Goal: Task Accomplishment & Management: Complete application form

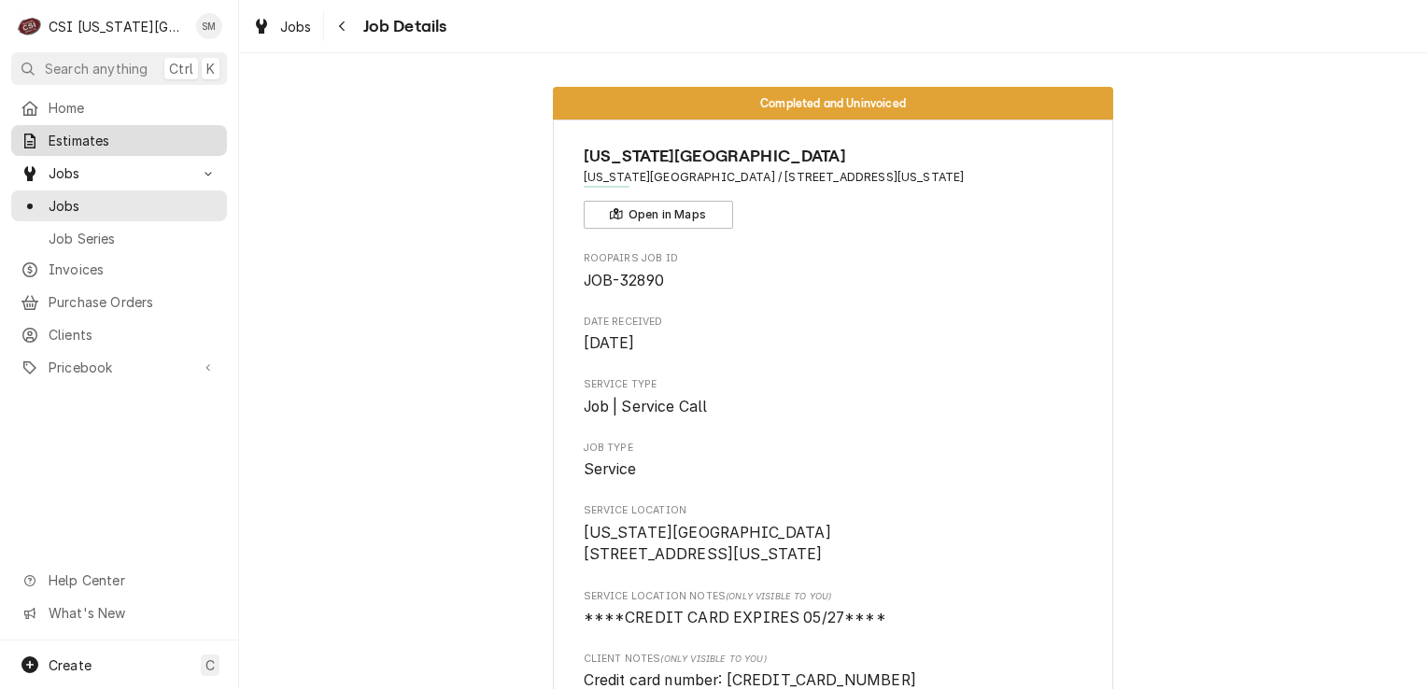
click at [93, 137] on span "Estimates" at bounding box center [133, 141] width 169 height 20
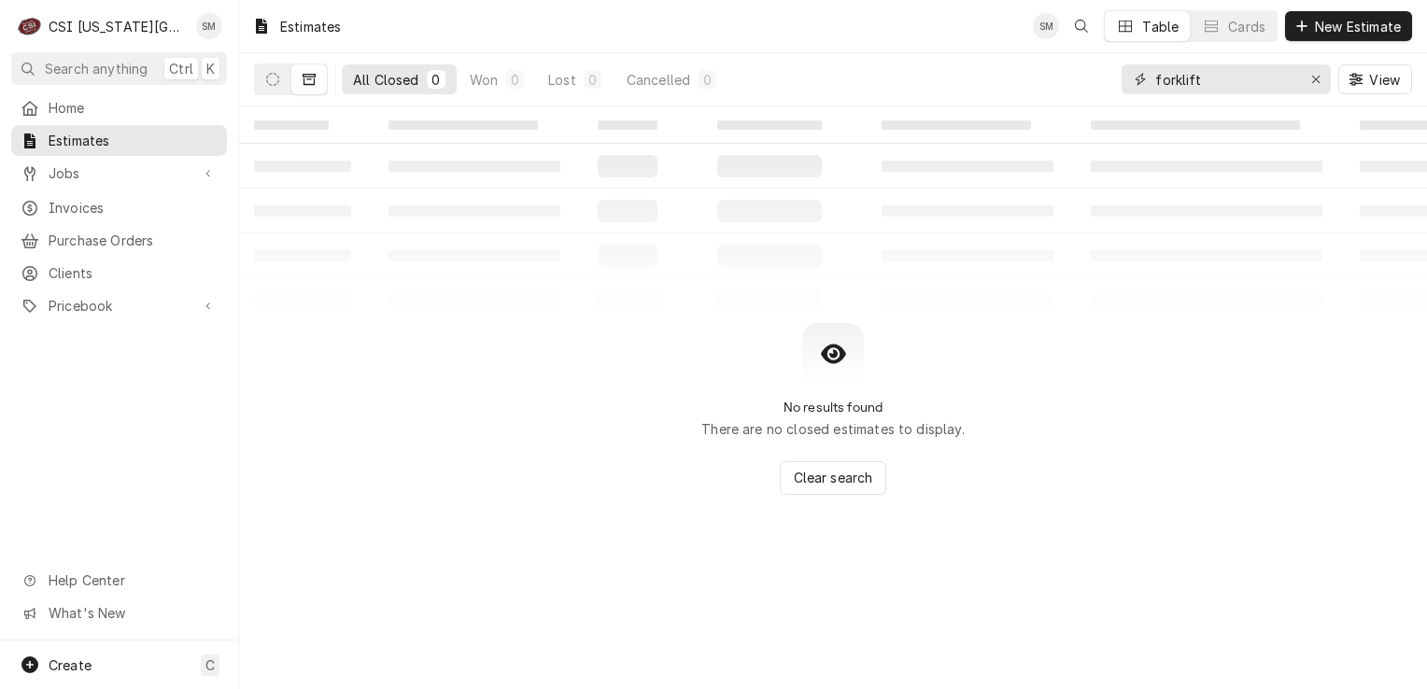
click at [1209, 84] on input "forklift" at bounding box center [1225, 79] width 140 height 30
type input "f"
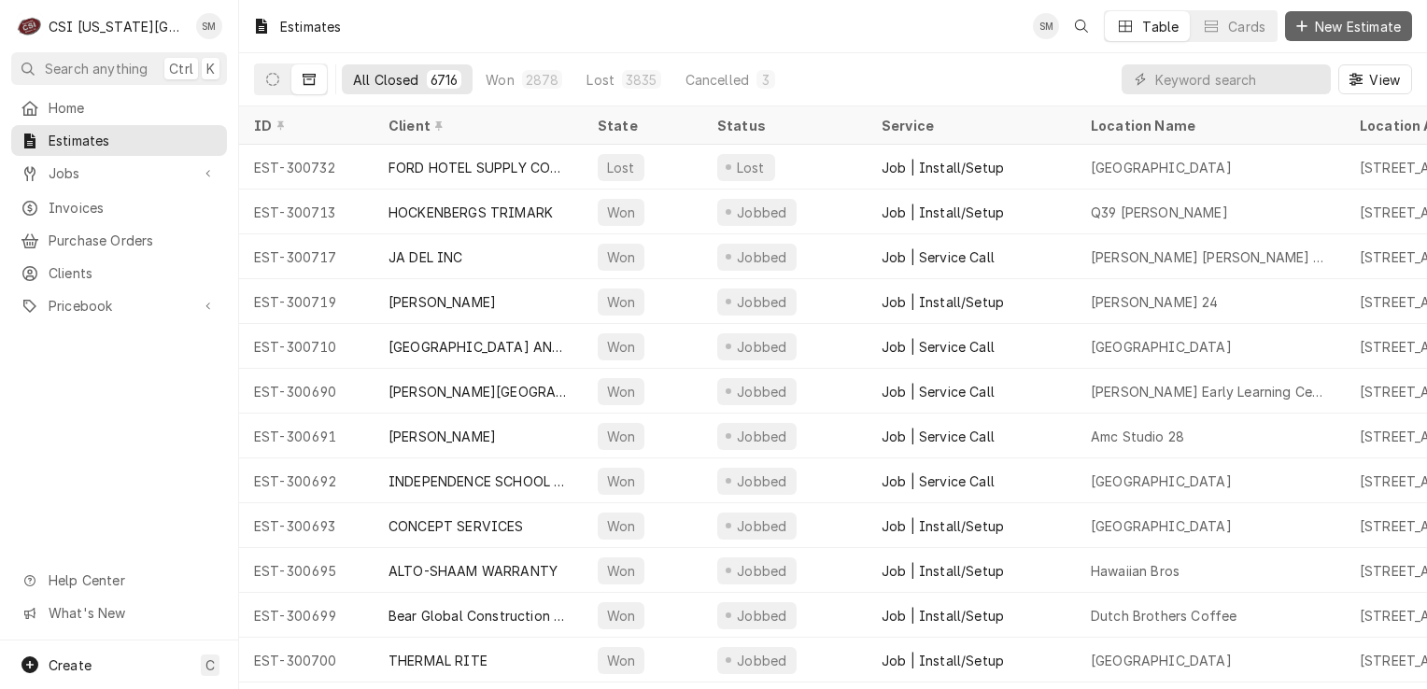
click at [1304, 35] on button "New Estimate" at bounding box center [1348, 26] width 127 height 30
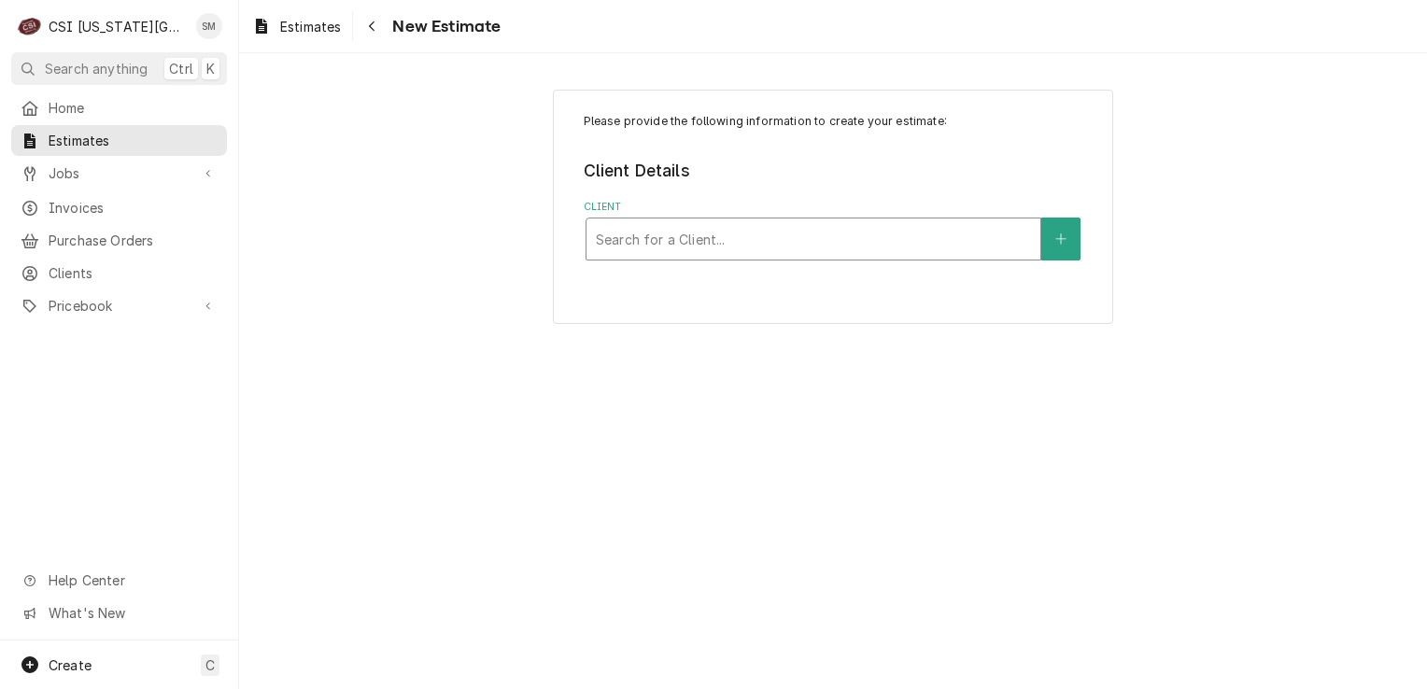
click at [725, 247] on div "Client" at bounding box center [813, 239] width 435 height 34
type input "t"
type input "kansas city mu"
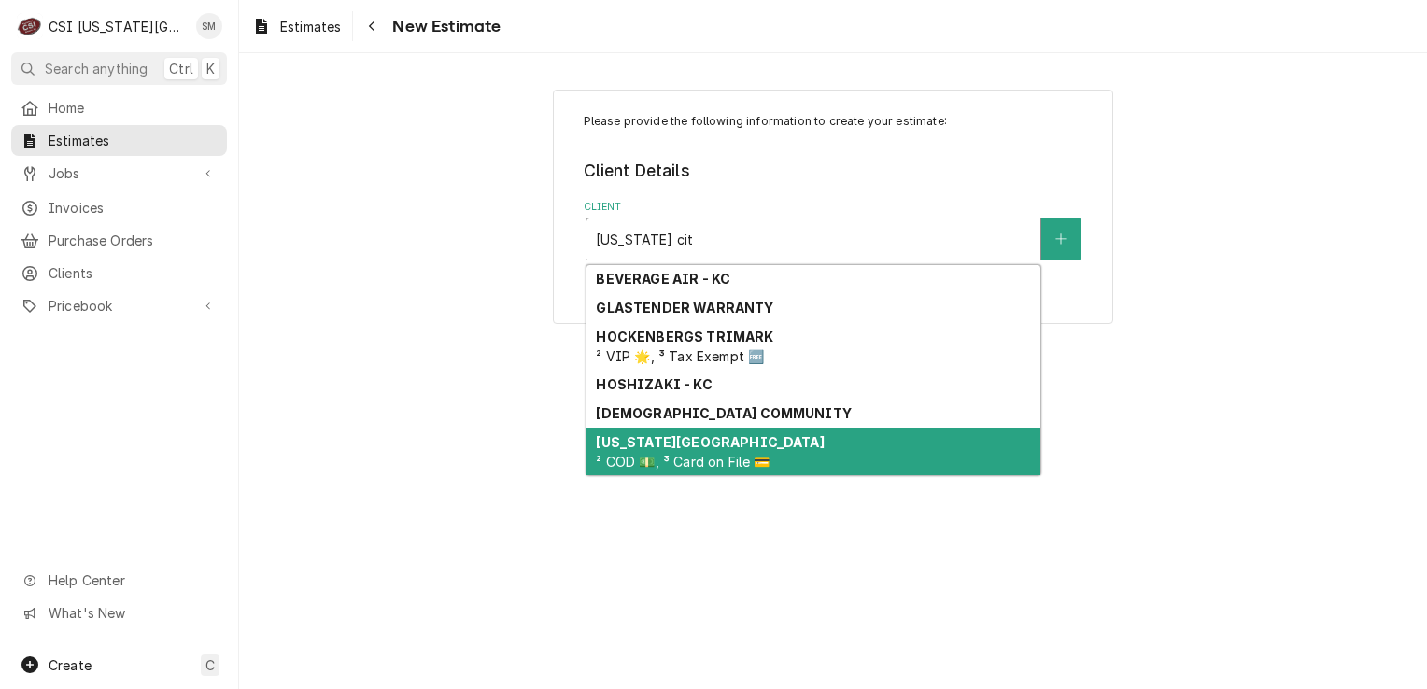
click at [729, 469] on div "KANSAS CITY MUSEUM ² COD 💵, ³ Card on File 💳" at bounding box center [813, 452] width 454 height 49
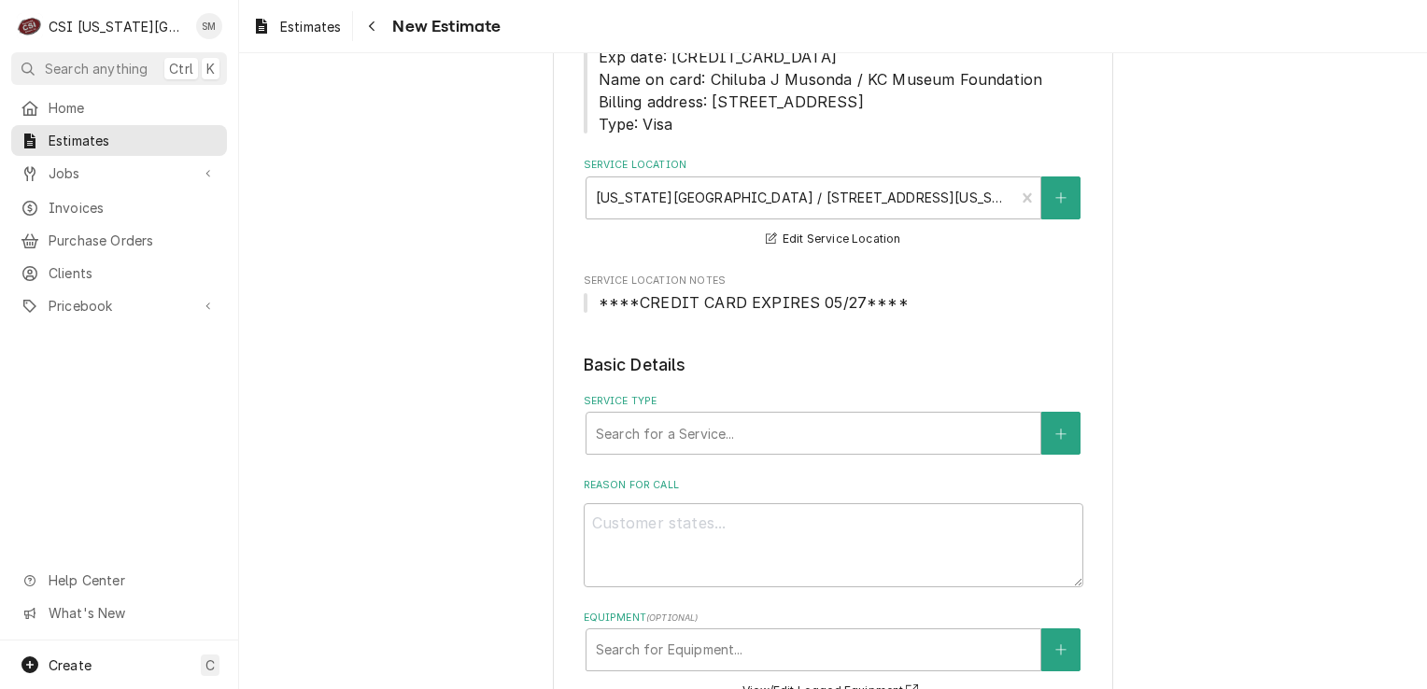
scroll to position [560, 0]
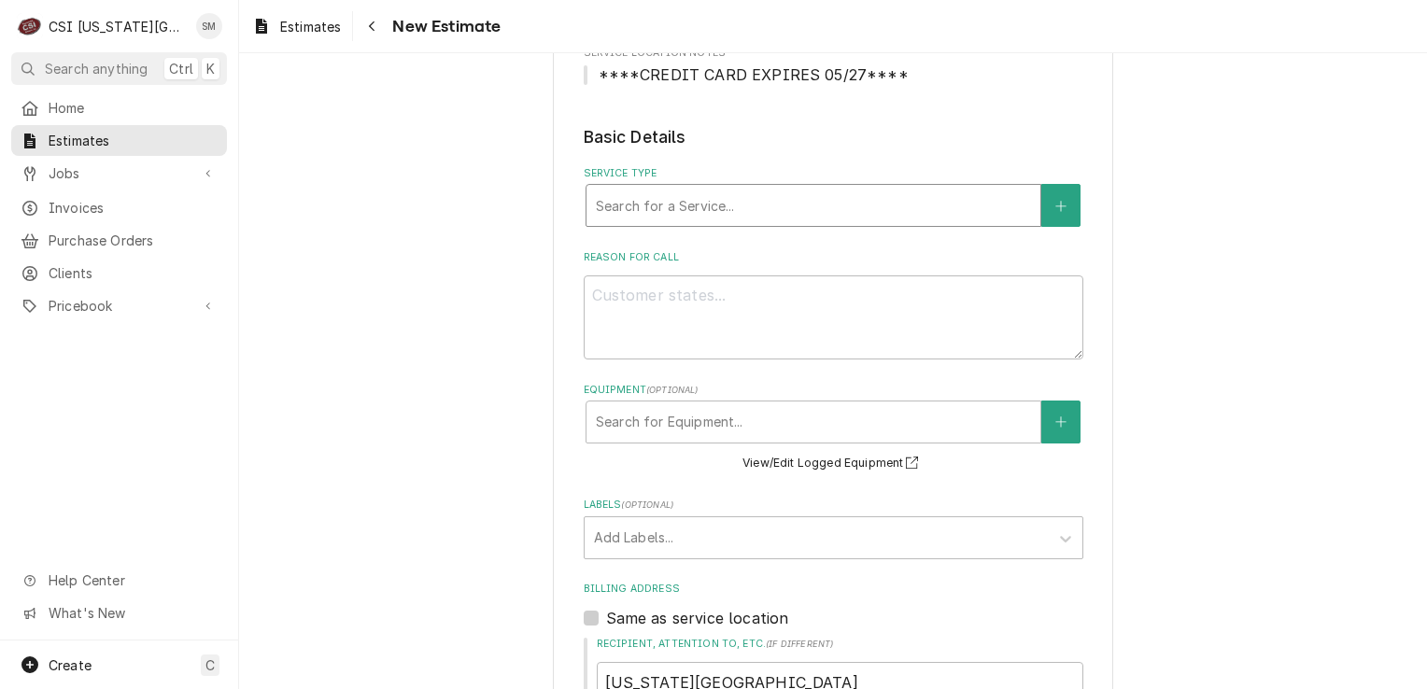
click at [776, 213] on div "Service Type" at bounding box center [813, 206] width 435 height 34
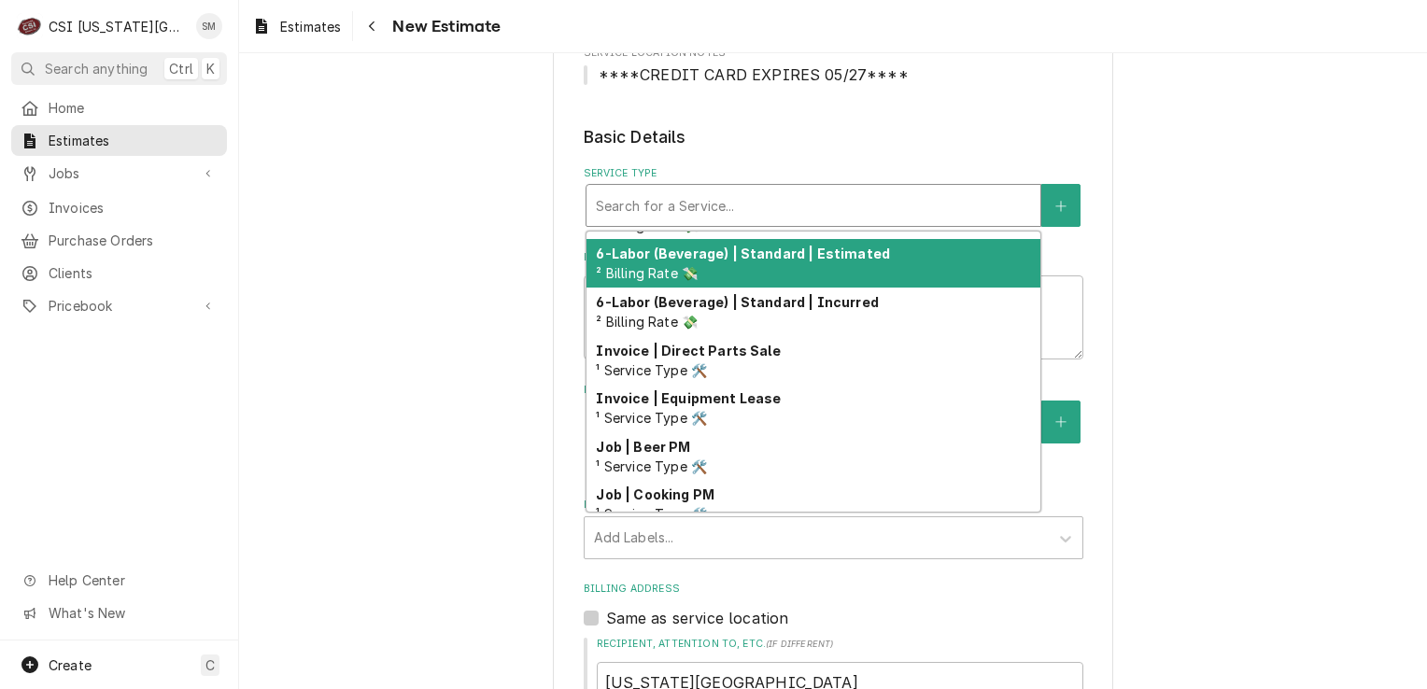
scroll to position [575, 0]
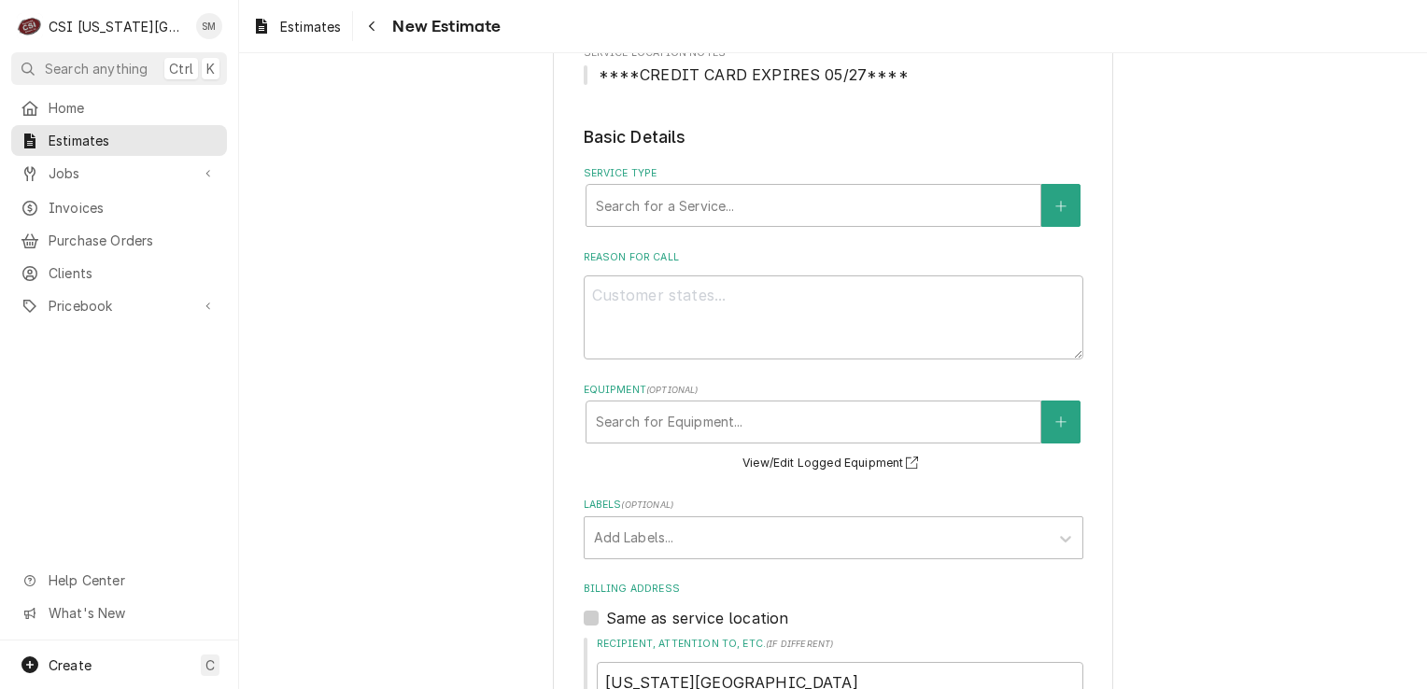
click at [355, 292] on div "Please provide the following information to create your estimate: Client Detail…" at bounding box center [833, 460] width 1188 height 1894
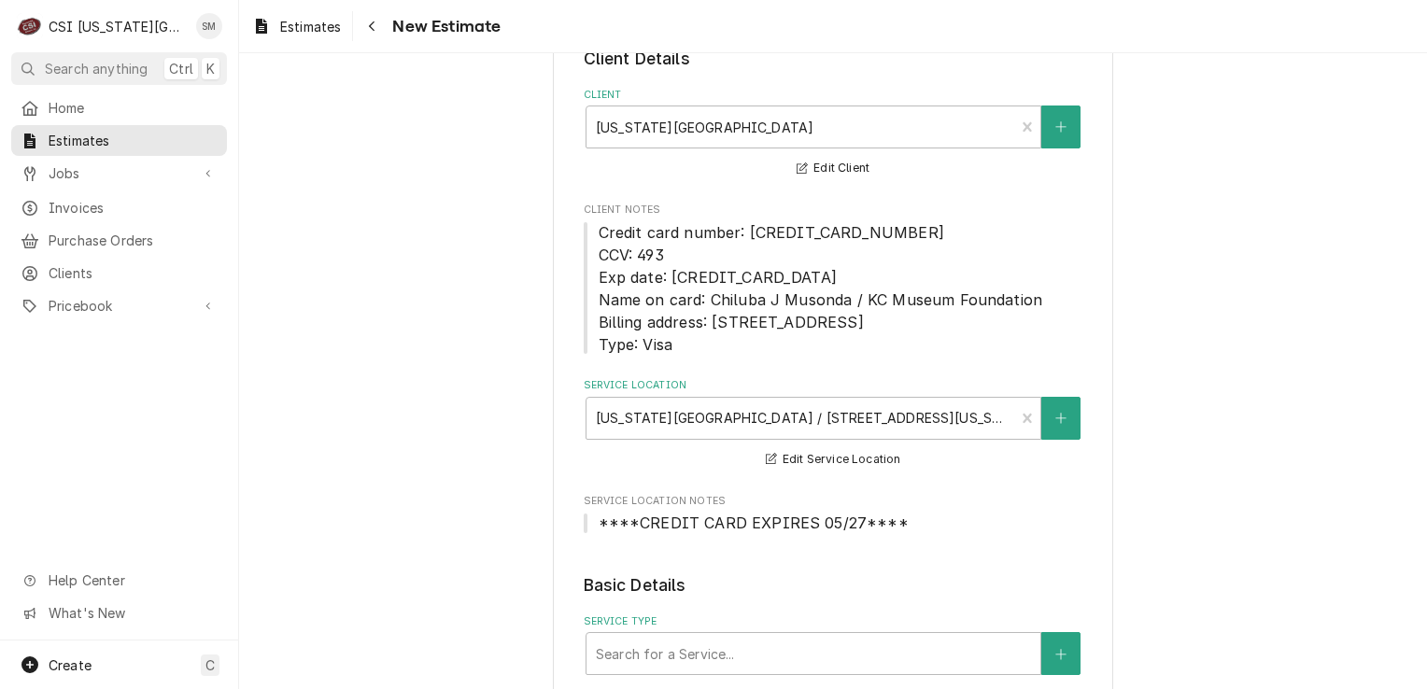
scroll to position [0, 0]
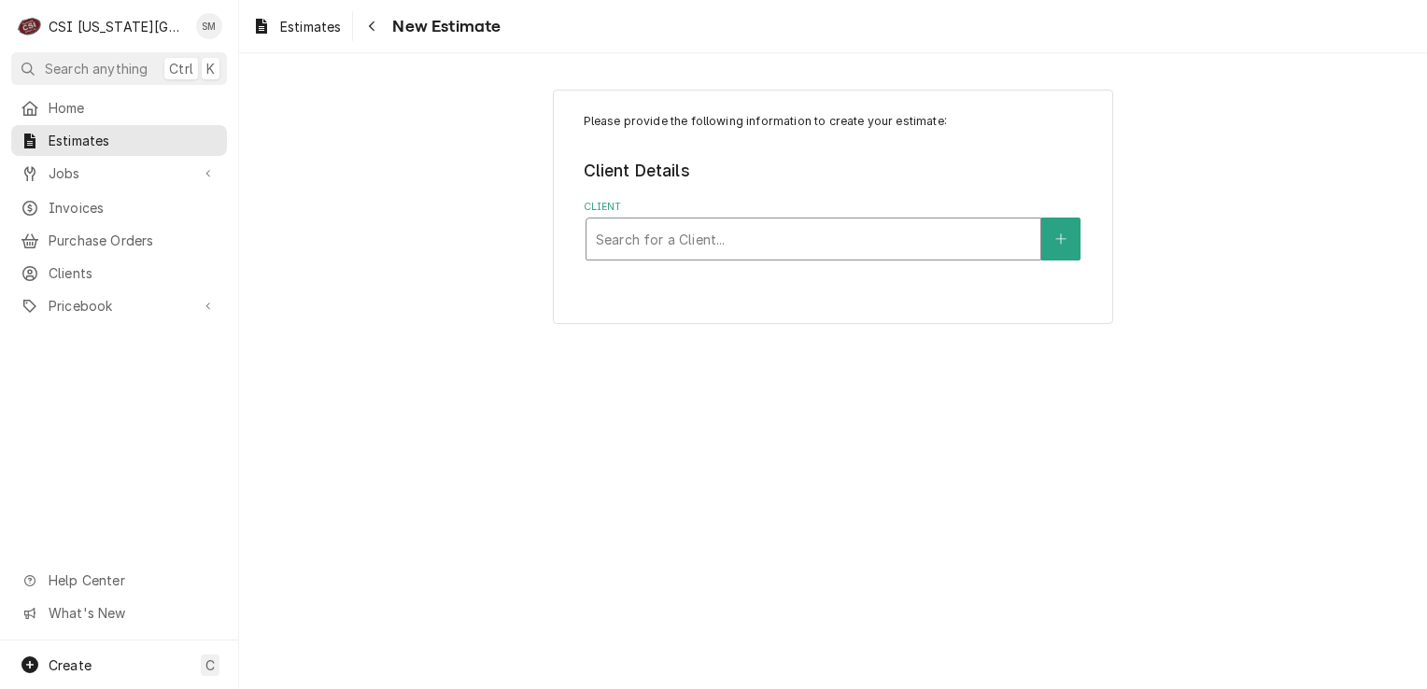
click at [748, 247] on div "Client" at bounding box center [813, 239] width 435 height 34
type input "element hotel"
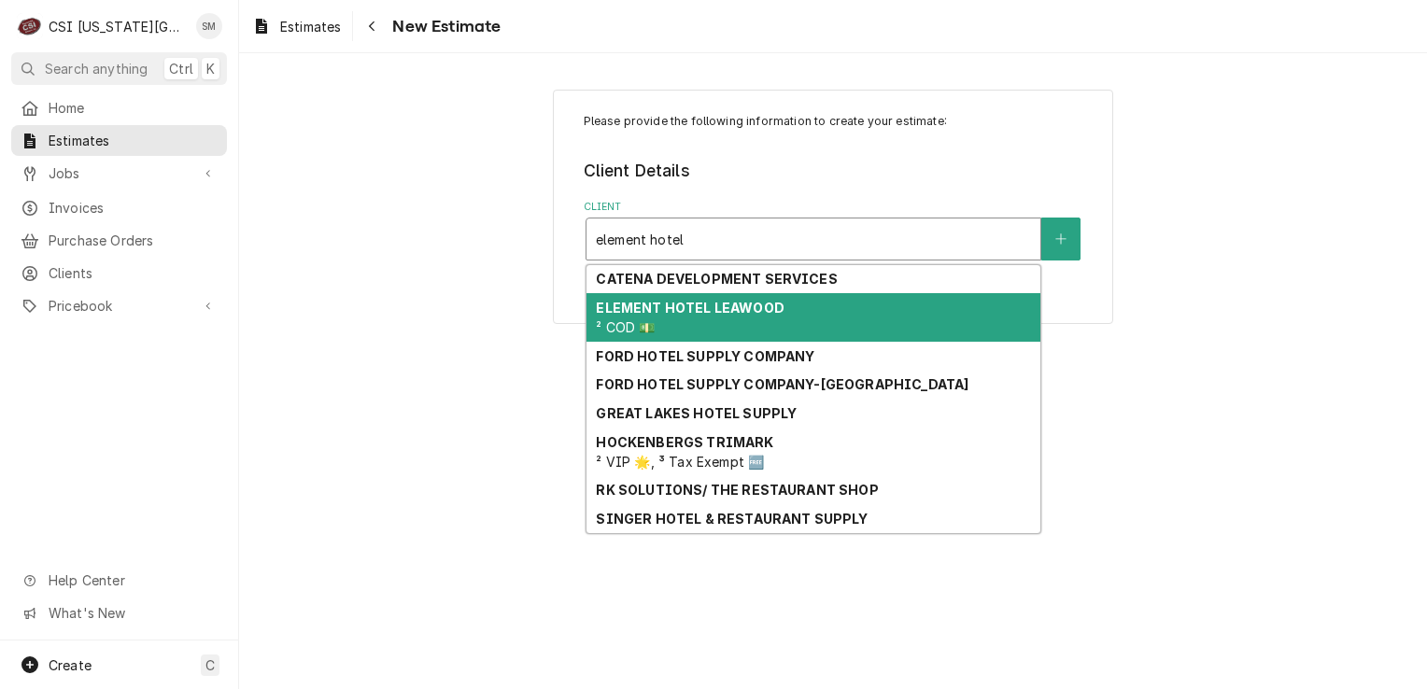
click at [655, 321] on span "² COD 💵" at bounding box center [625, 327] width 59 height 16
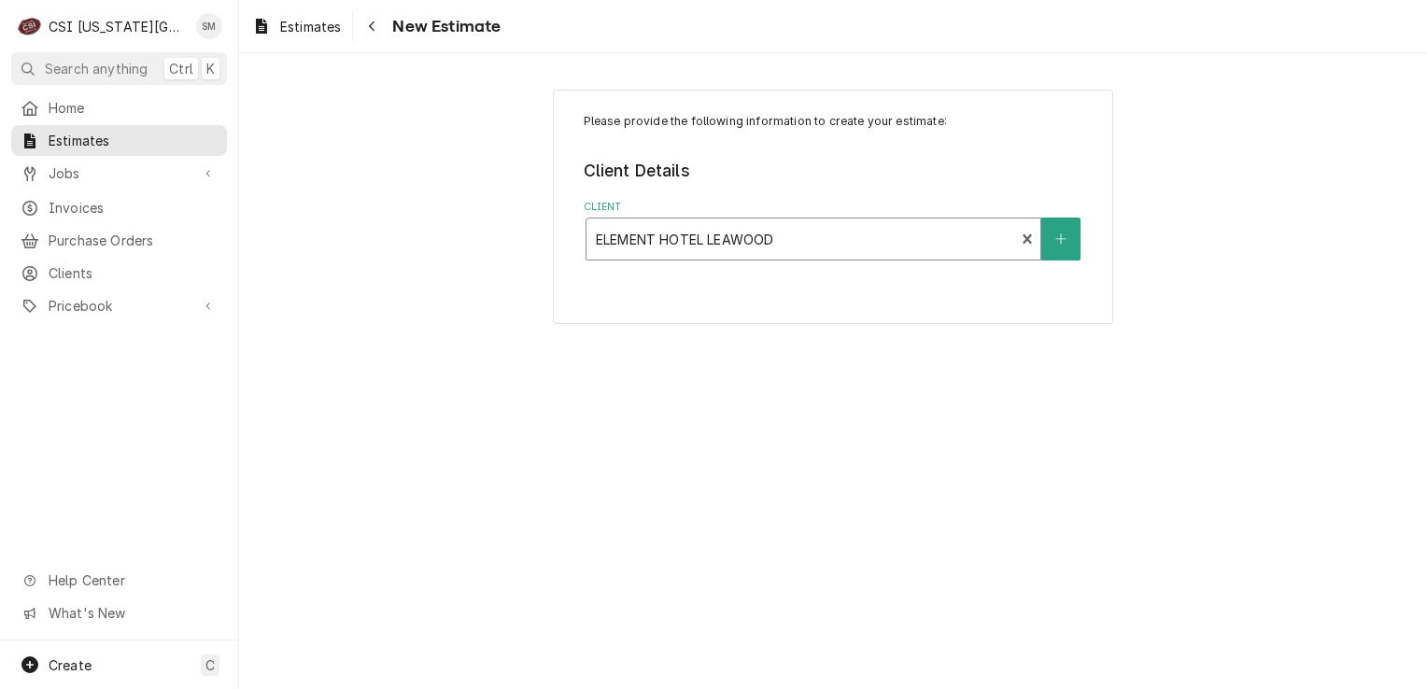
type textarea "x"
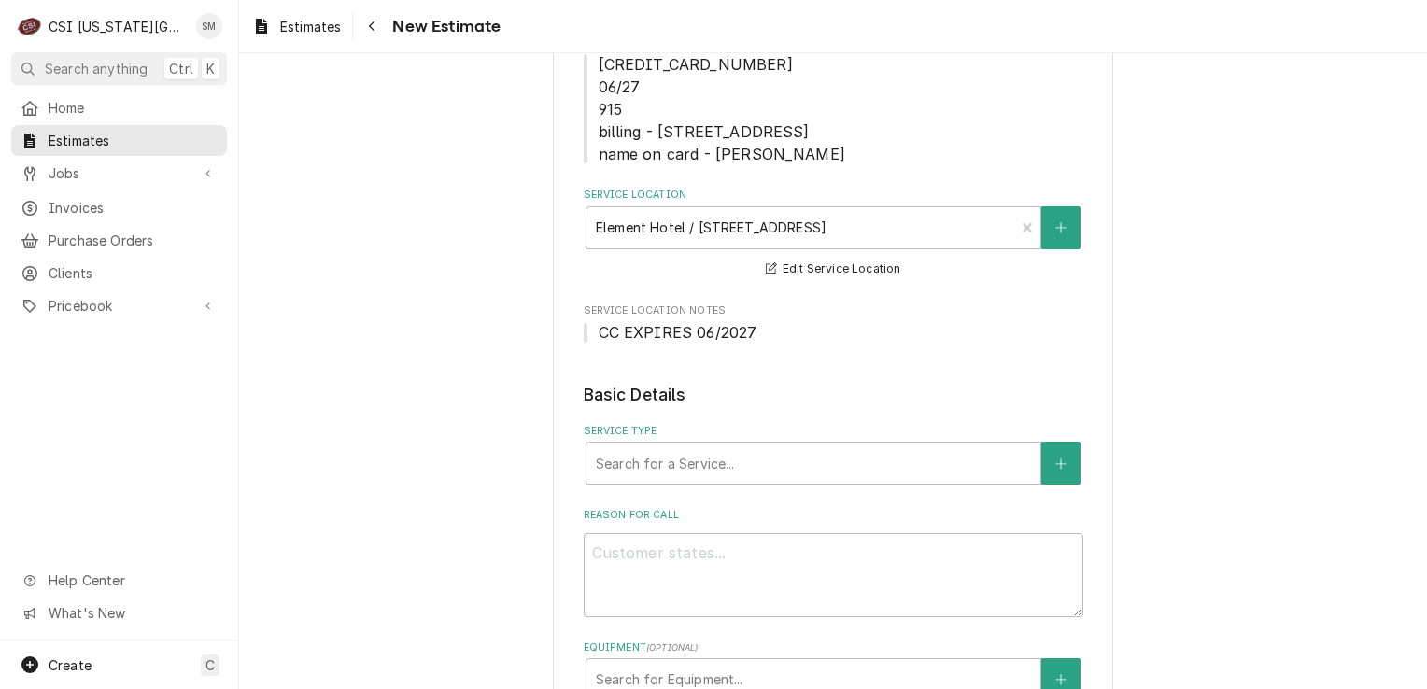
scroll to position [374, 0]
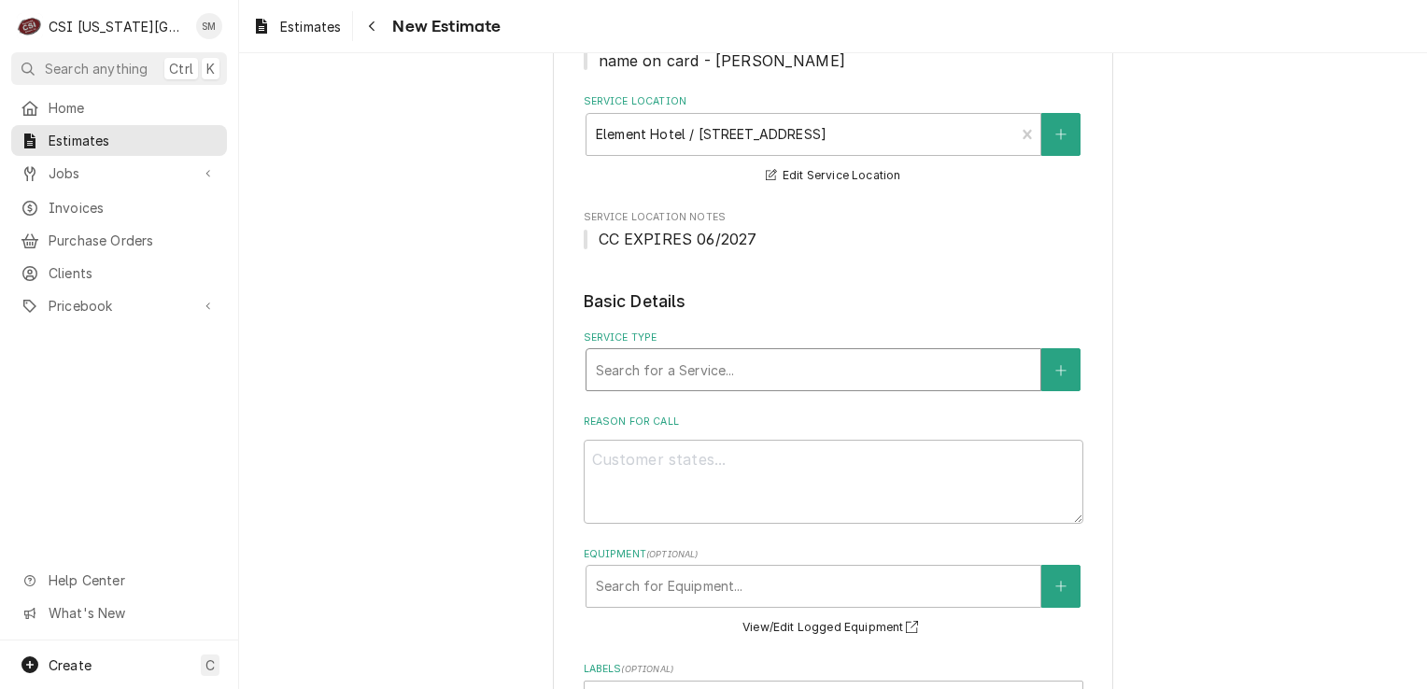
click at [797, 364] on div "Service Type" at bounding box center [813, 370] width 435 height 34
click at [430, 281] on div "Please provide the following information to create your estimate: Client Detail…" at bounding box center [833, 634] width 1188 height 1871
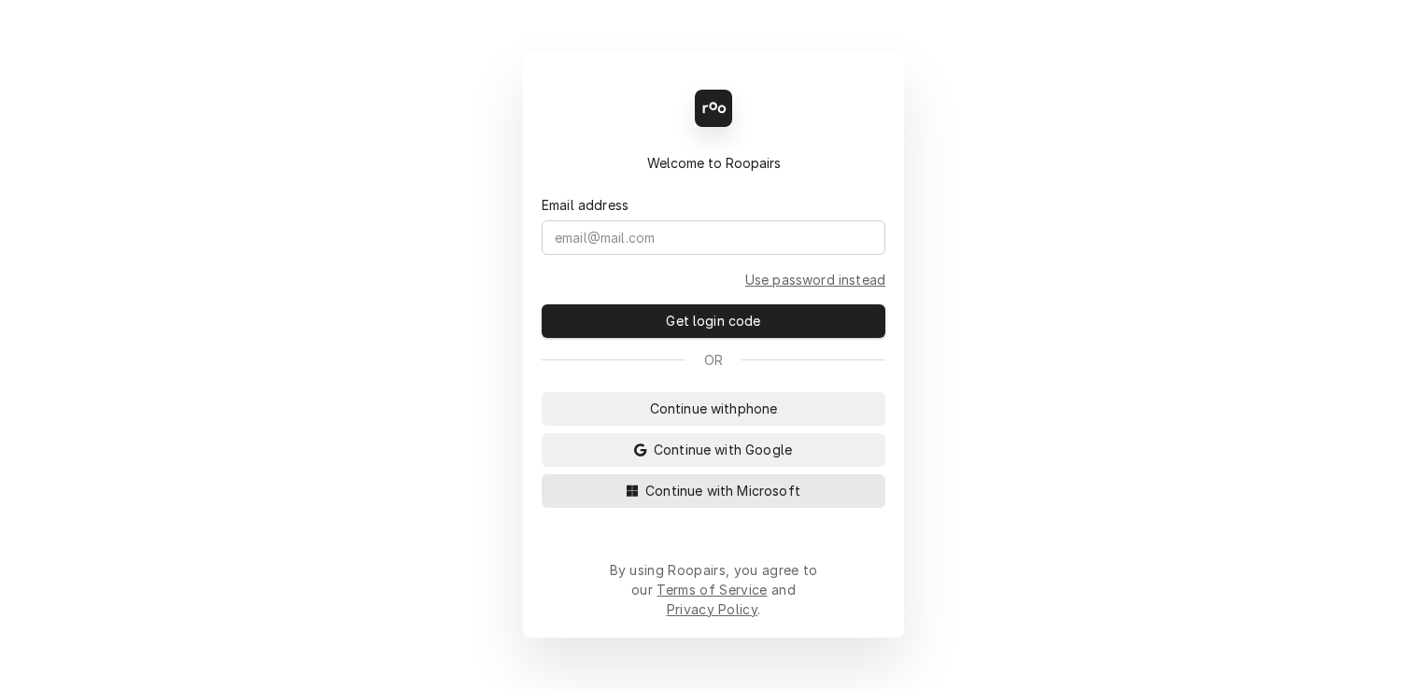
click at [691, 501] on span "Continue with Microsoft" at bounding box center [723, 491] width 162 height 20
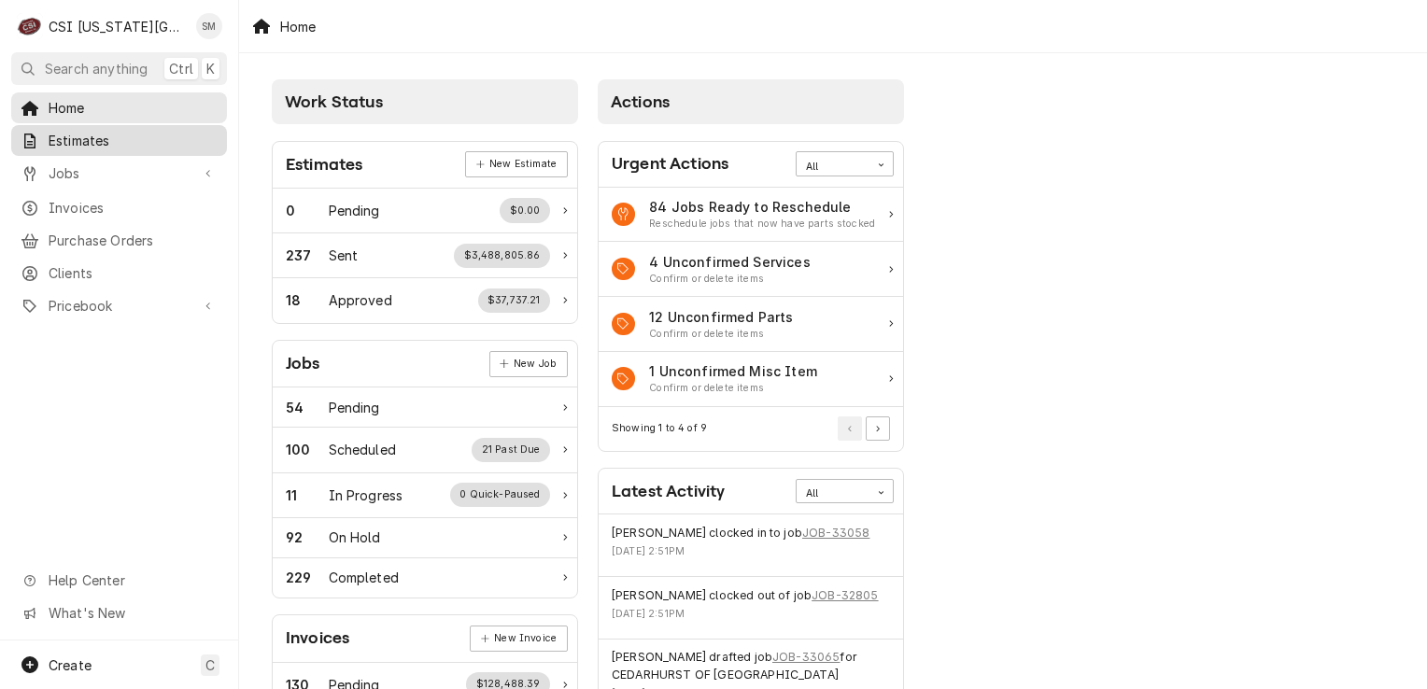
click at [123, 142] on span "Estimates" at bounding box center [133, 141] width 169 height 20
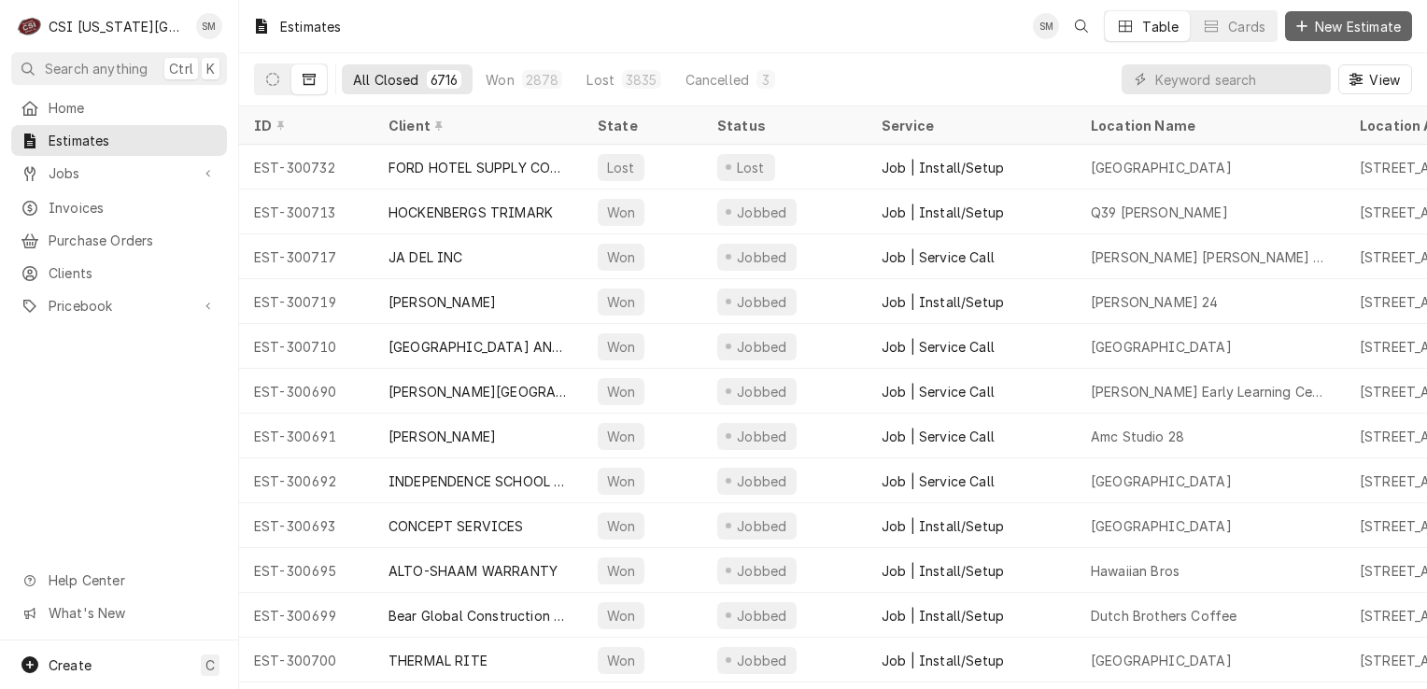
click at [1305, 28] on icon "Dynamic Content Wrapper" at bounding box center [1301, 26] width 11 height 13
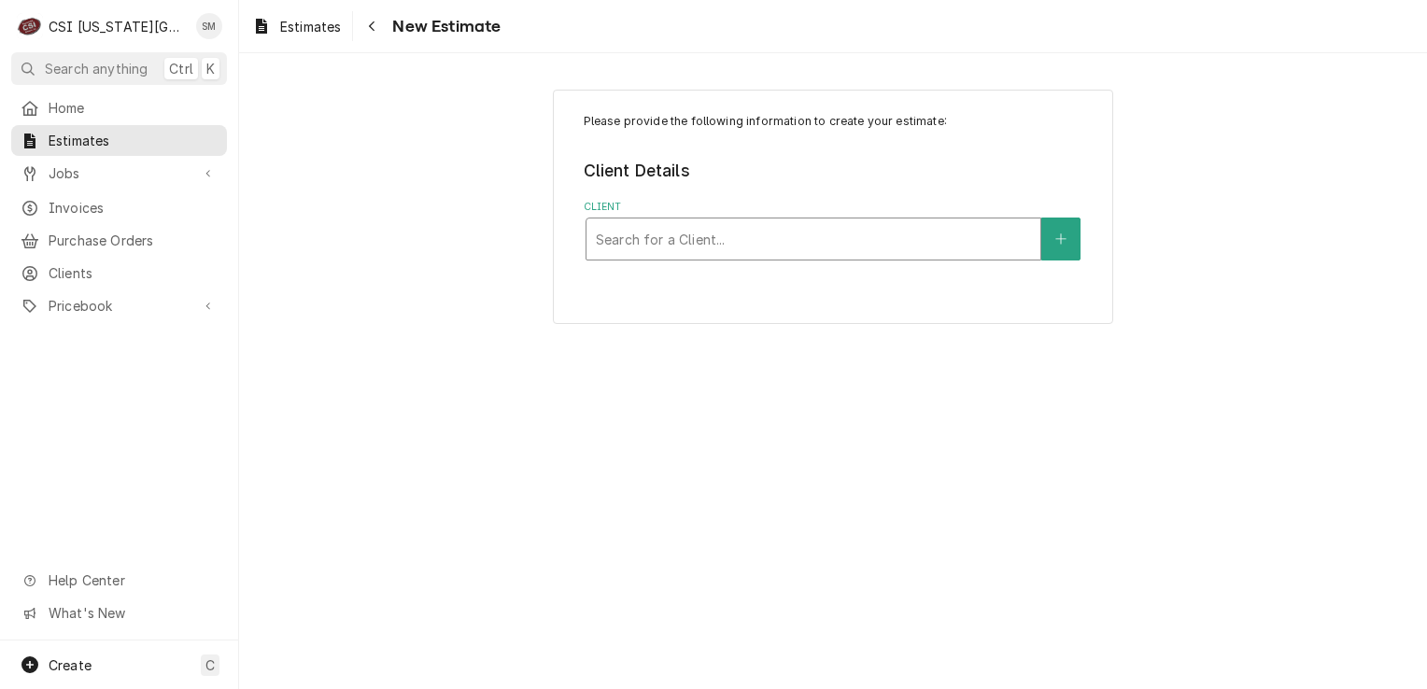
click at [762, 242] on div "Client" at bounding box center [813, 239] width 435 height 34
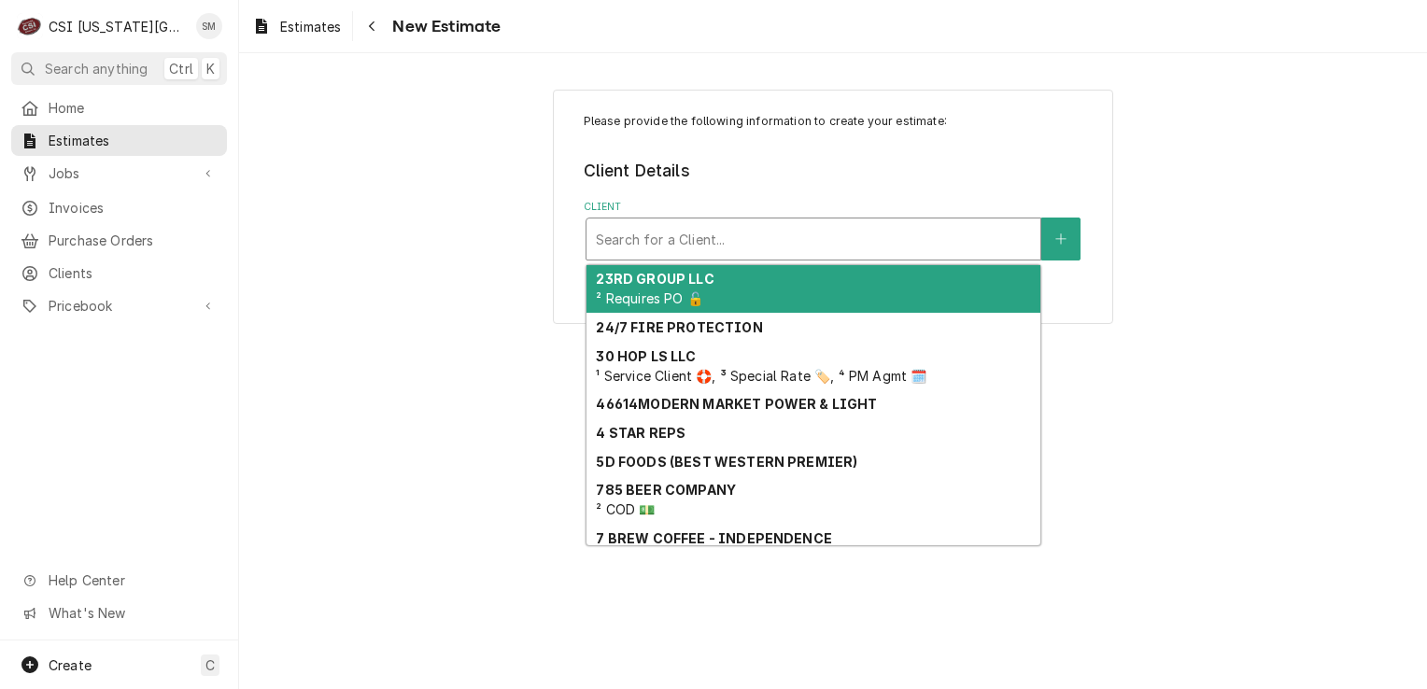
click at [506, 239] on div "Please provide the following information to create your estimate: Client Detail…" at bounding box center [833, 206] width 1188 height 267
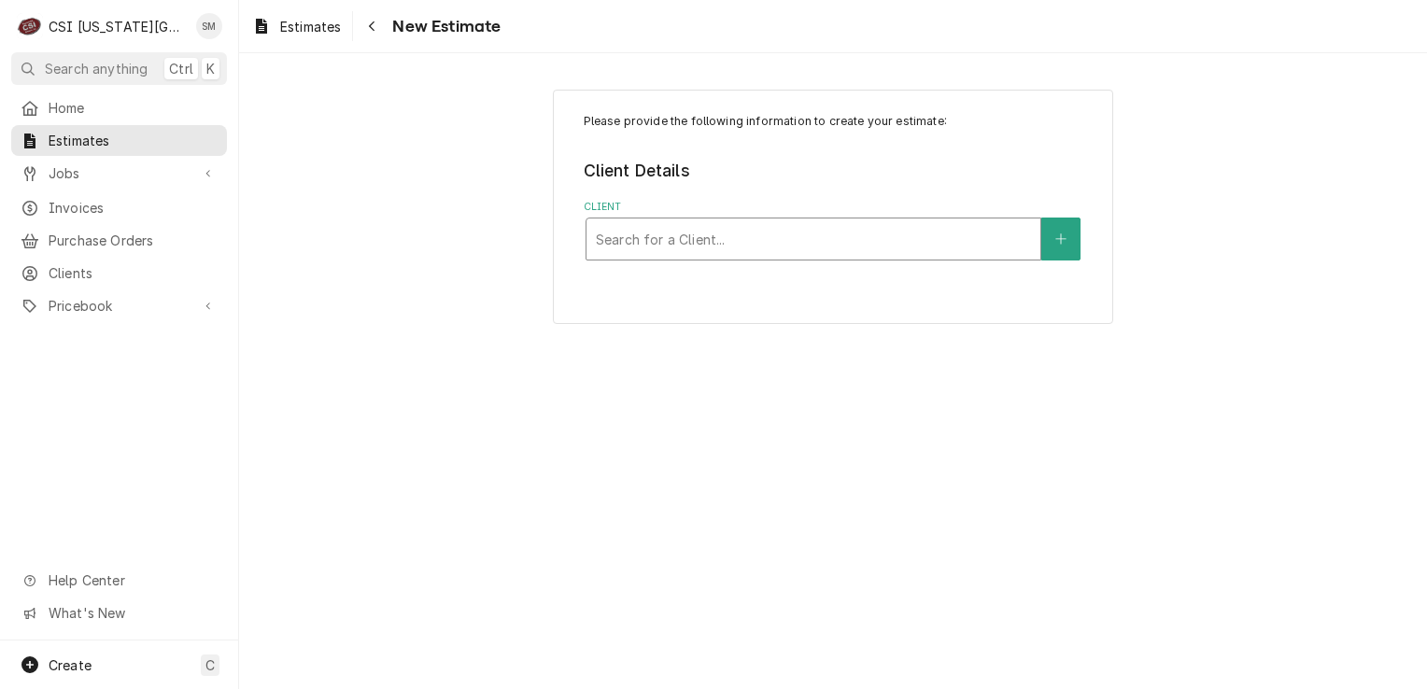
click at [729, 236] on div "Client" at bounding box center [813, 239] width 435 height 34
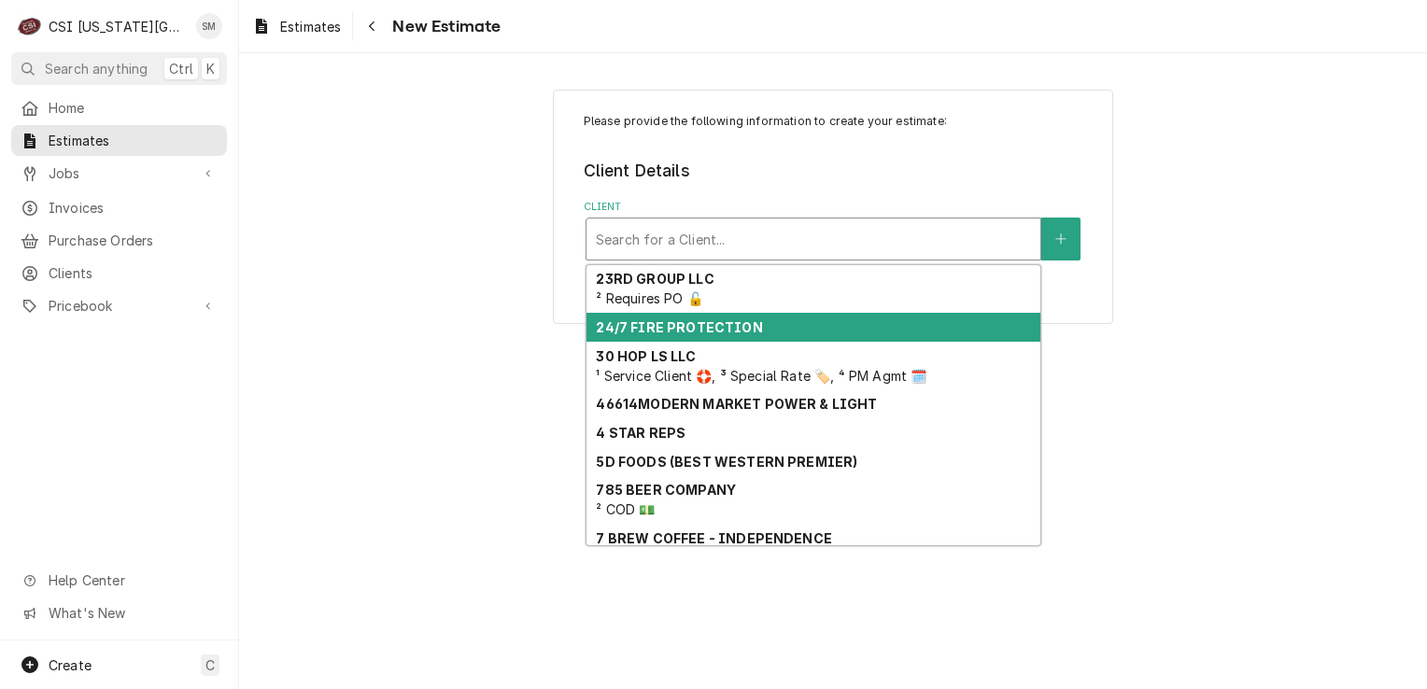
click at [472, 271] on div "Please provide the following information to create your estimate: Client Detail…" at bounding box center [833, 206] width 1188 height 267
